Goal: Task Accomplishment & Management: Complete application form

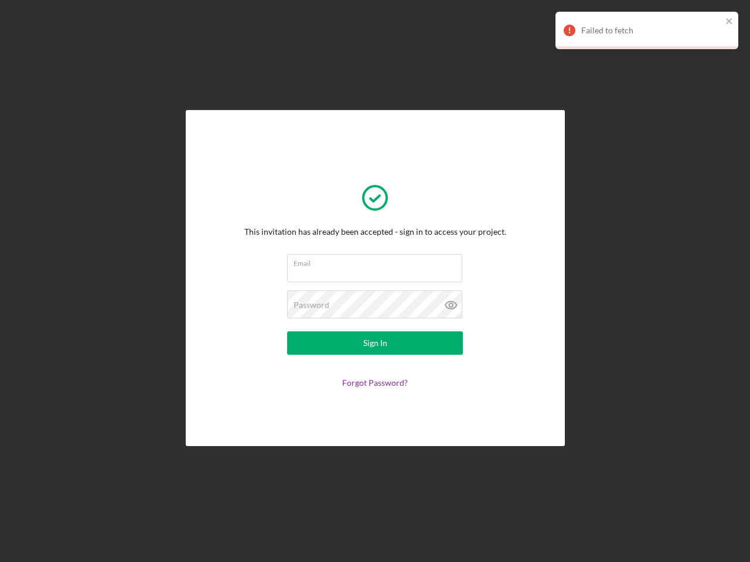
click at [375, 281] on input "Email" at bounding box center [374, 268] width 175 height 28
click at [451, 305] on icon at bounding box center [450, 304] width 29 height 29
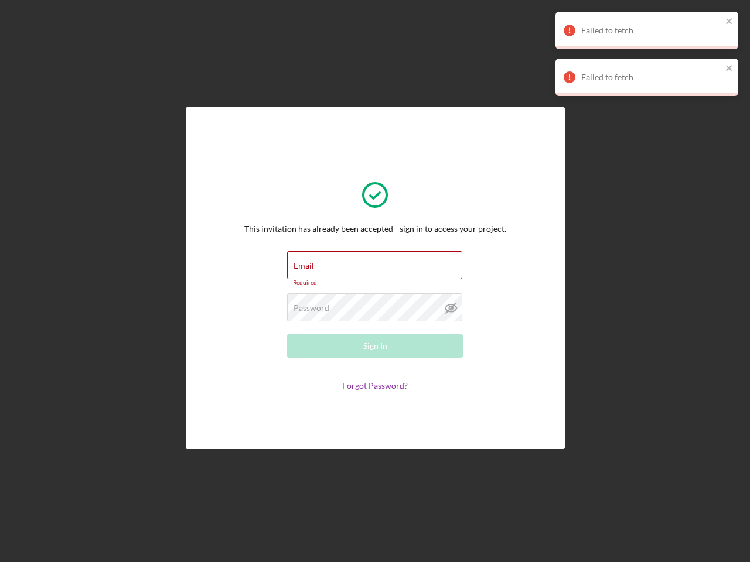
click at [647, 30] on div "Failed to fetch" at bounding box center [651, 30] width 141 height 9
